Goal: Find contact information: Find contact information

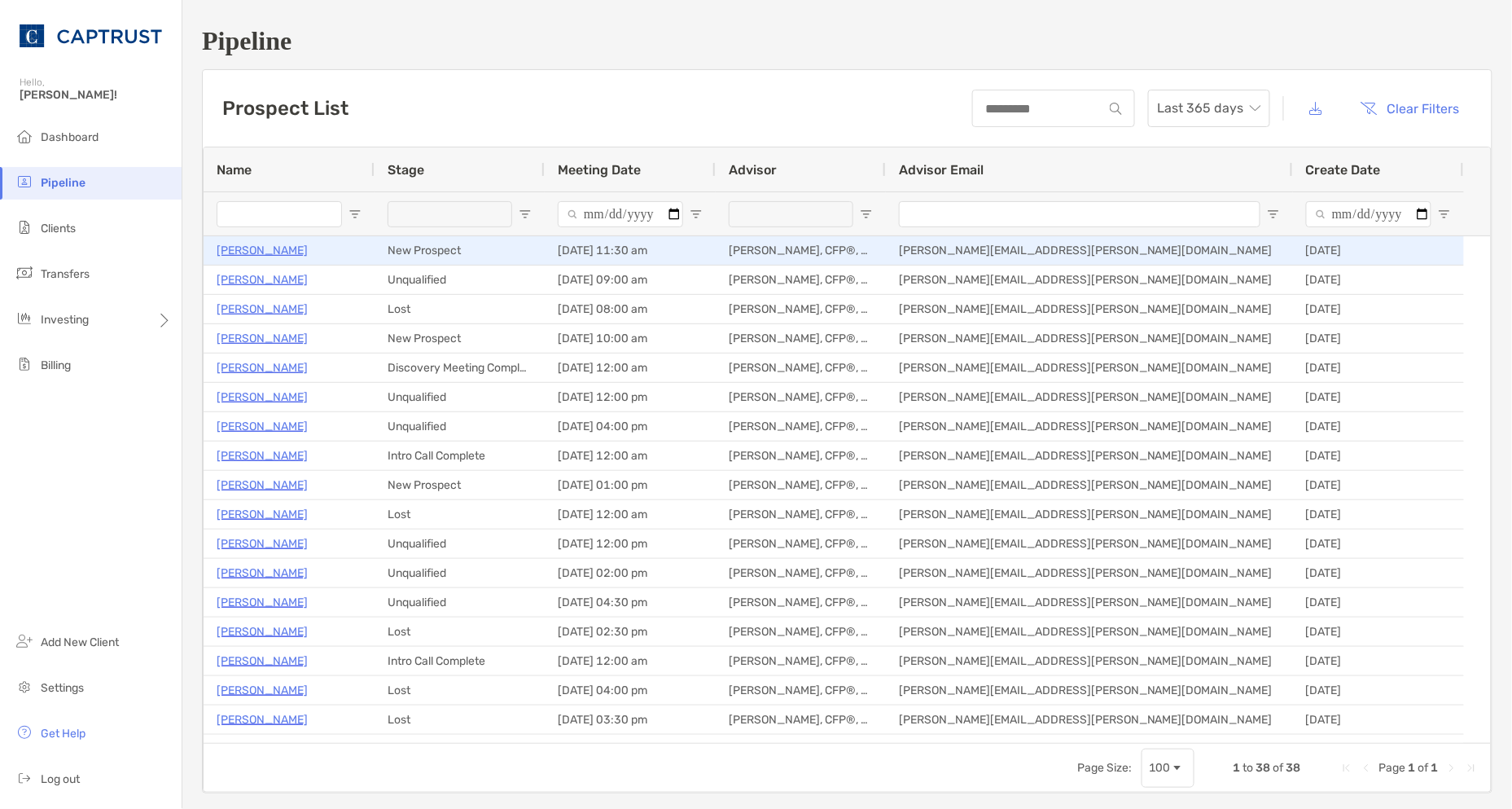
click at [243, 245] on p "[PERSON_NAME]" at bounding box center [262, 250] width 91 height 20
click at [241, 253] on p "[PERSON_NAME]" at bounding box center [262, 250] width 91 height 20
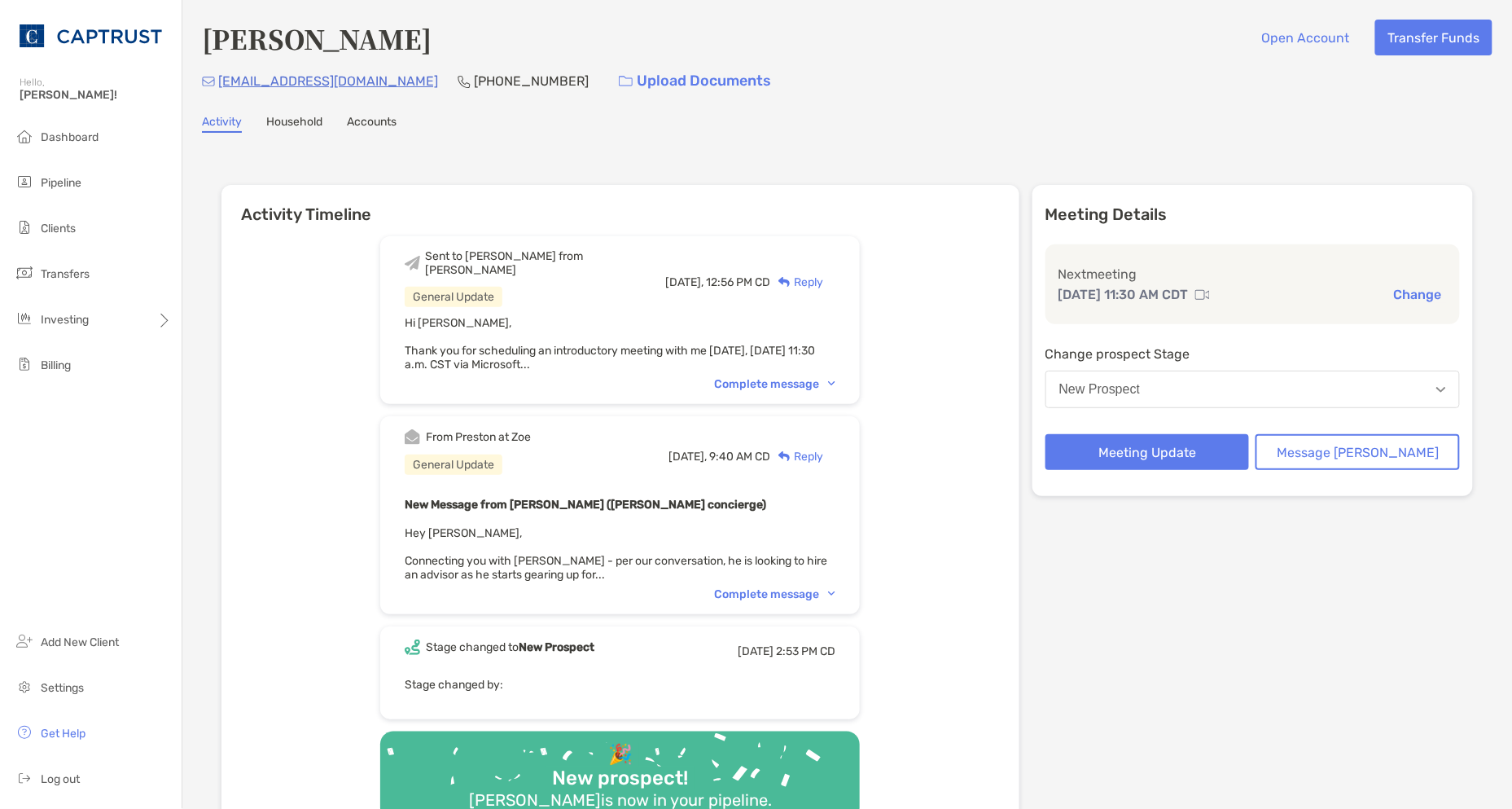
drag, startPoint x: 856, startPoint y: 368, endPoint x: 762, endPoint y: 384, distance: 95.4
click at [835, 381] on img at bounding box center [832, 384] width 7 height 5
drag, startPoint x: 338, startPoint y: 84, endPoint x: 215, endPoint y: 86, distance: 123.0
click at [215, 86] on div "tapetit@yahoo.com (612) 386-4320 Upload Documents" at bounding box center [847, 81] width 1290 height 35
copy p "tapetit@yahoo.com"
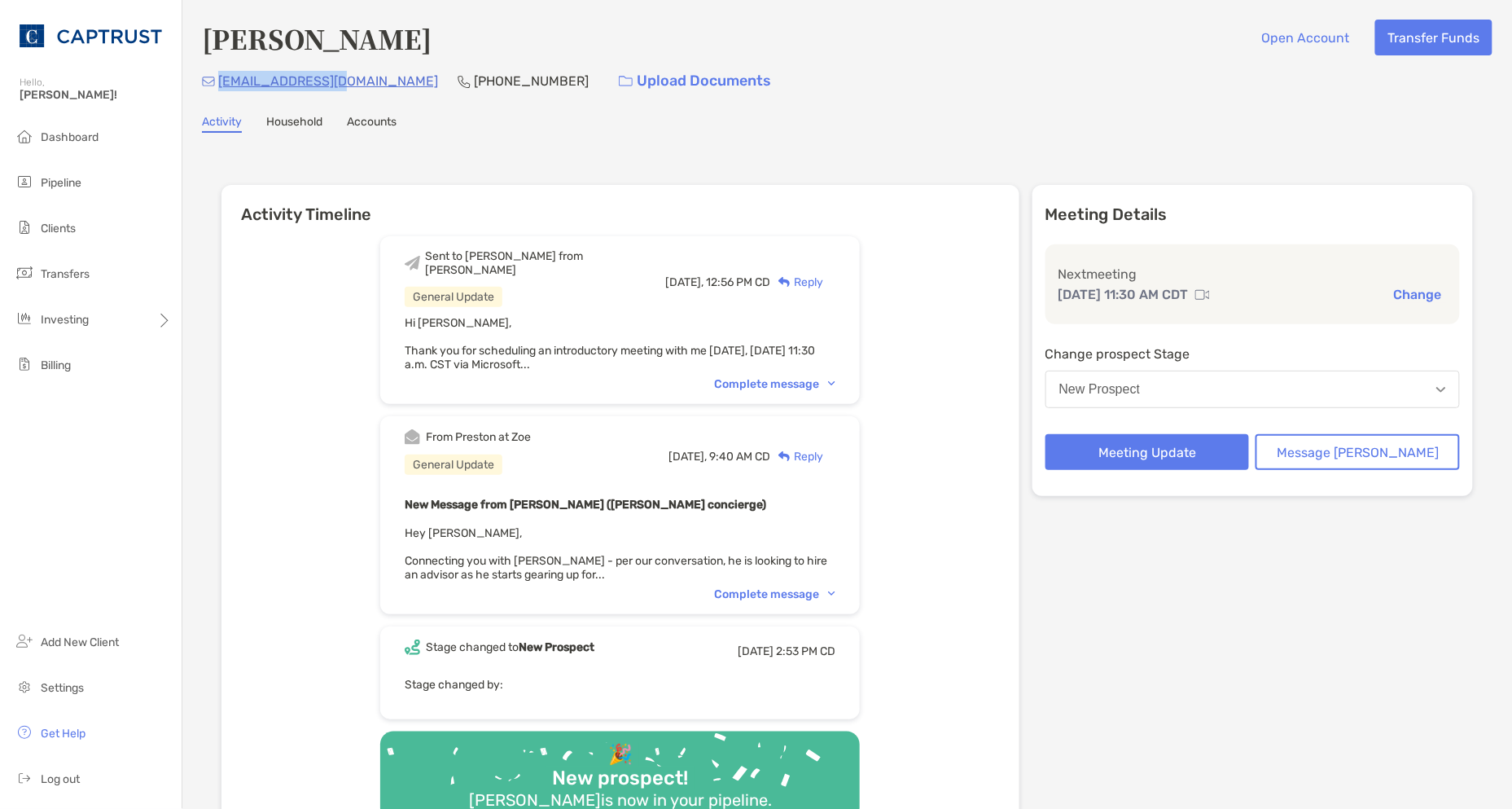
copy p "tapetit@yahoo.com"
